Goal: Information Seeking & Learning: Find specific fact

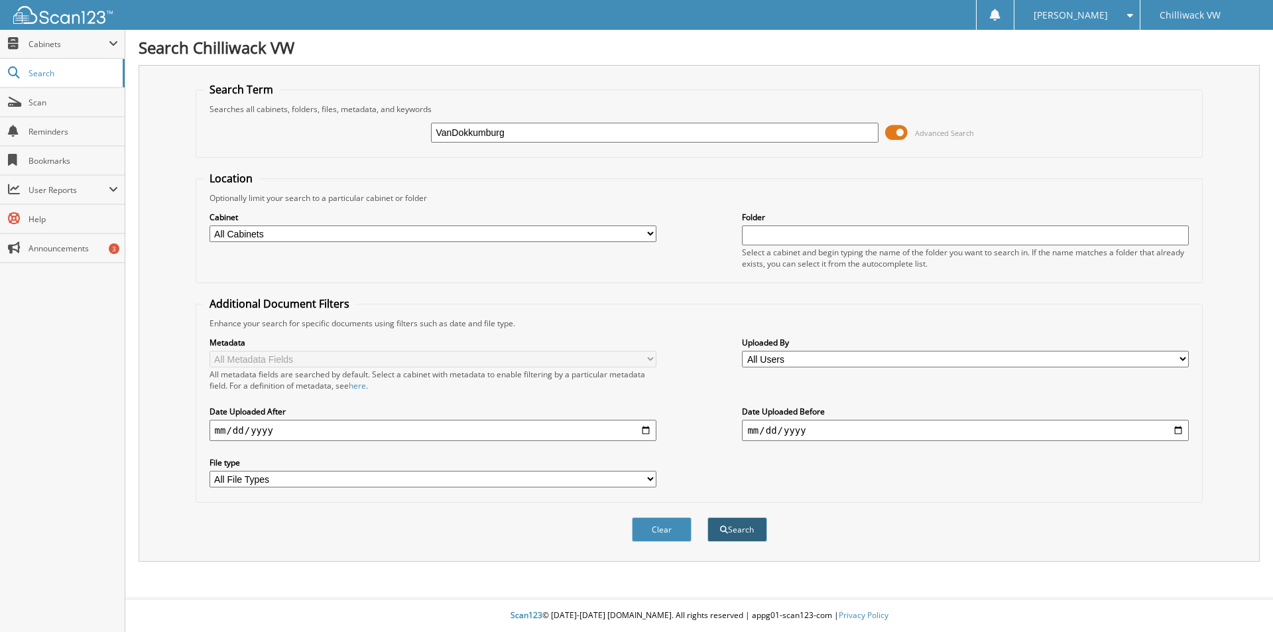
type input "VanDokkumburg"
click at [731, 538] on button "Search" at bounding box center [737, 529] width 60 height 25
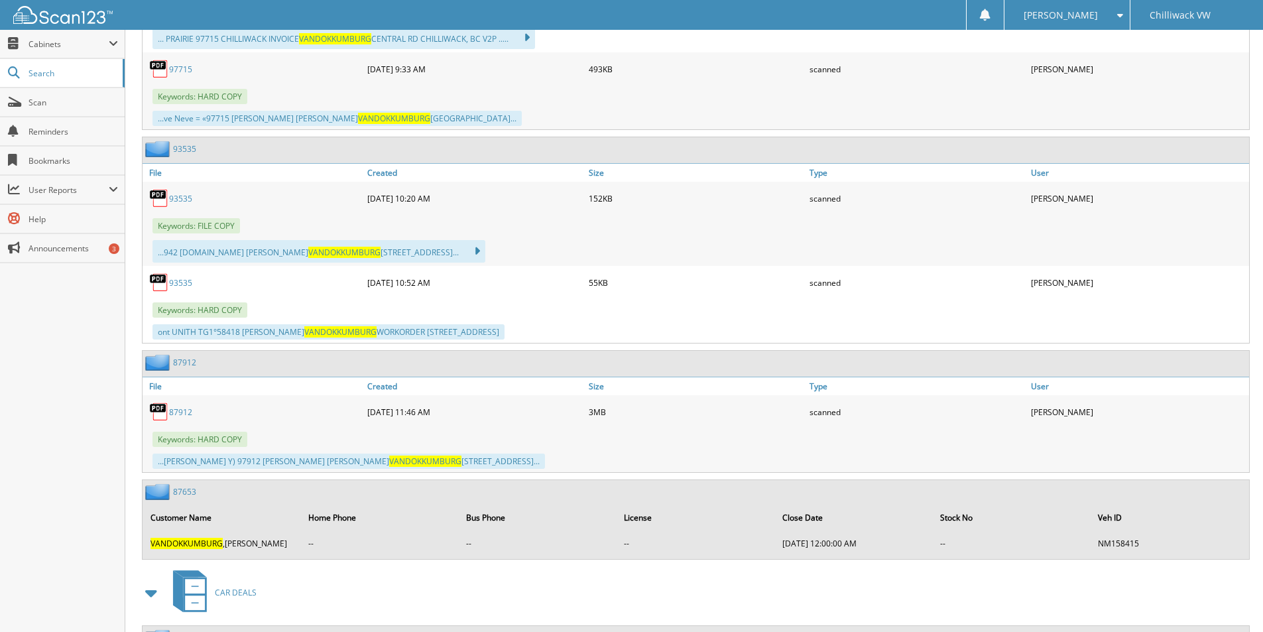
scroll to position [2055, 0]
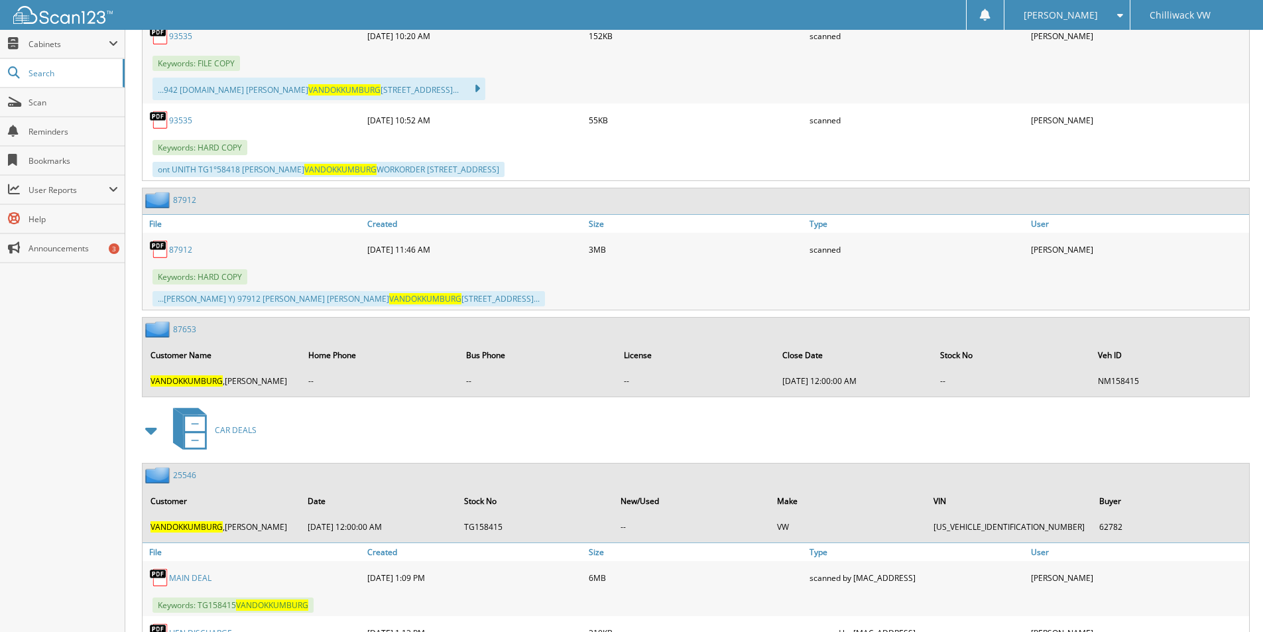
click at [200, 576] on link "MAIN DEAL" at bounding box center [190, 577] width 42 height 11
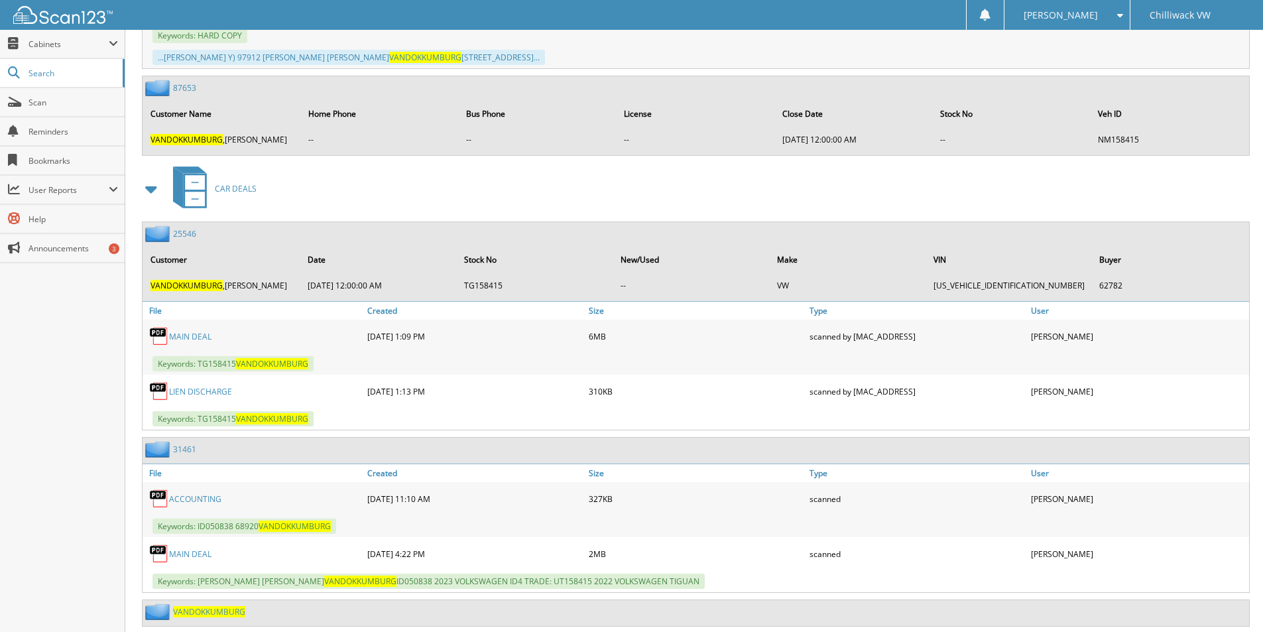
scroll to position [2320, 0]
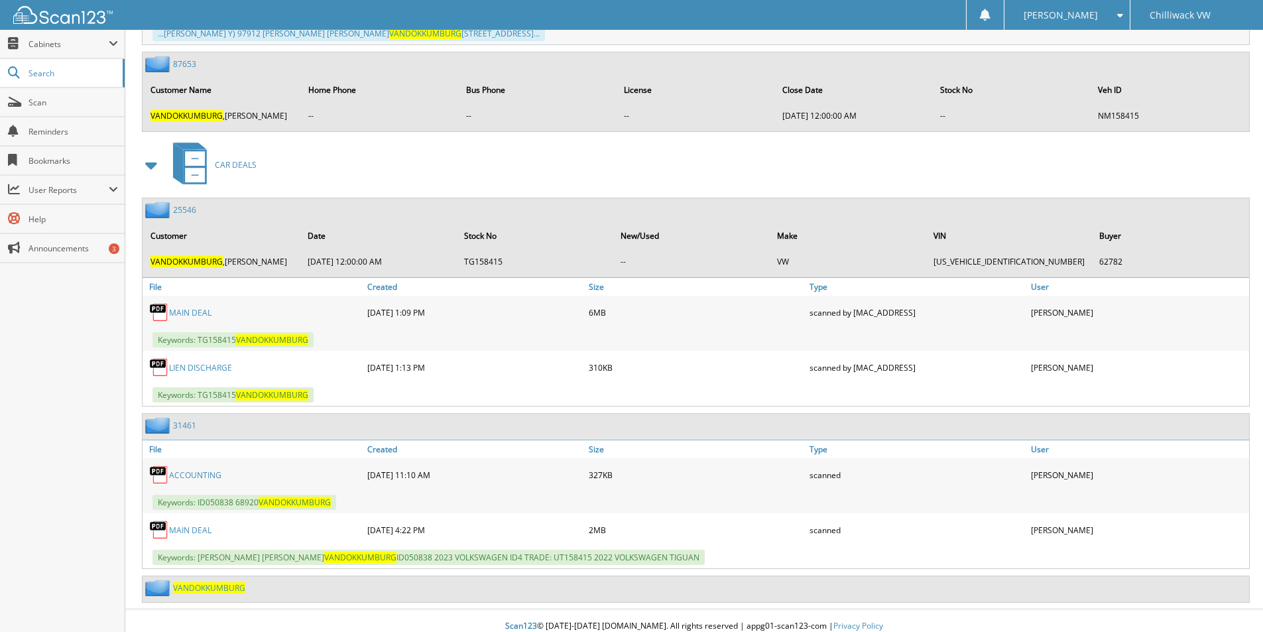
click at [190, 530] on link "MAIN DEAL" at bounding box center [190, 529] width 42 height 11
